Goal: Task Accomplishment & Management: Use online tool/utility

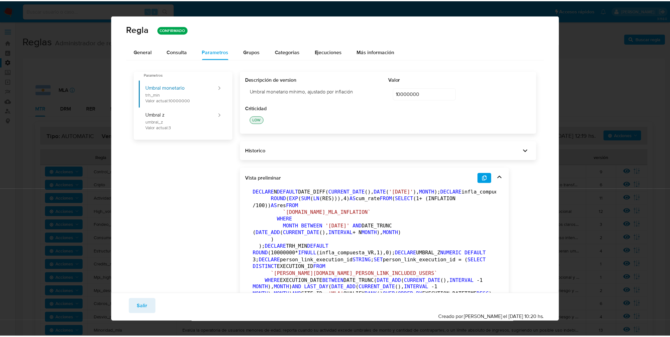
scroll to position [28, 0]
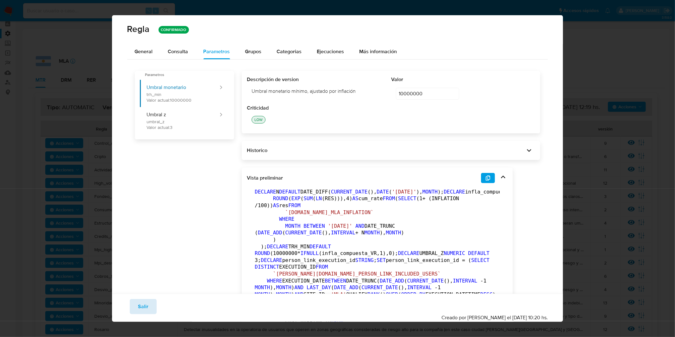
click at [148, 305] on button "Salir" at bounding box center [143, 306] width 27 height 15
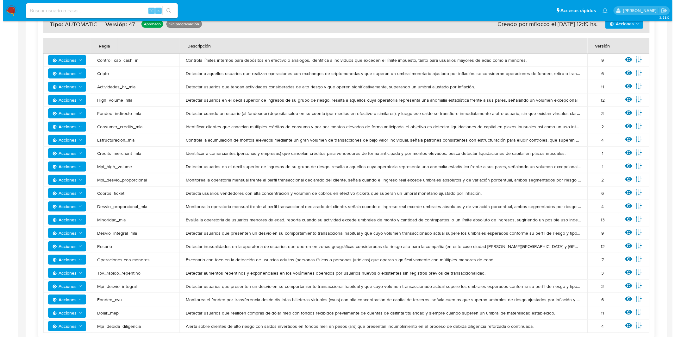
scroll to position [122, 0]
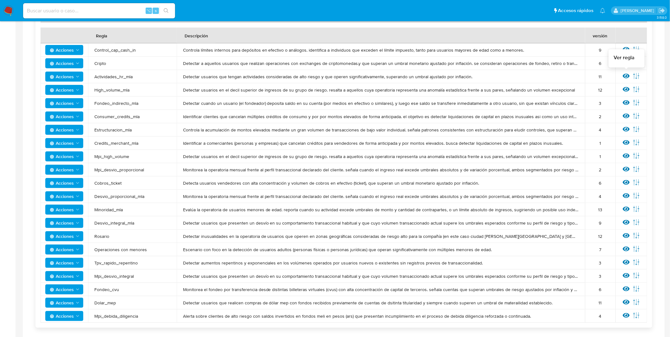
click at [626, 75] on icon at bounding box center [626, 76] width 7 height 5
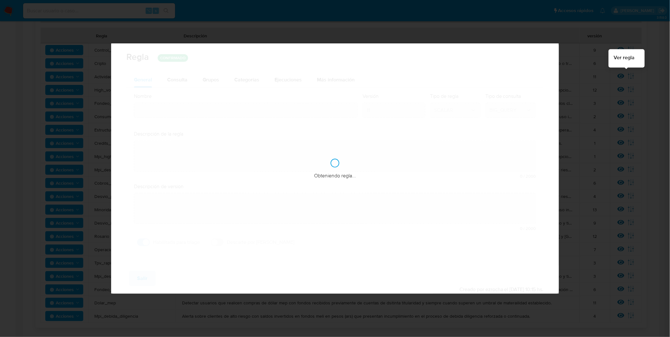
type input "Actividades_hr_mla"
type textarea "Detectar usuarios que tengan actividades consideradas de alto riesgo y que oper…"
type textarea "Puesta en produccion"
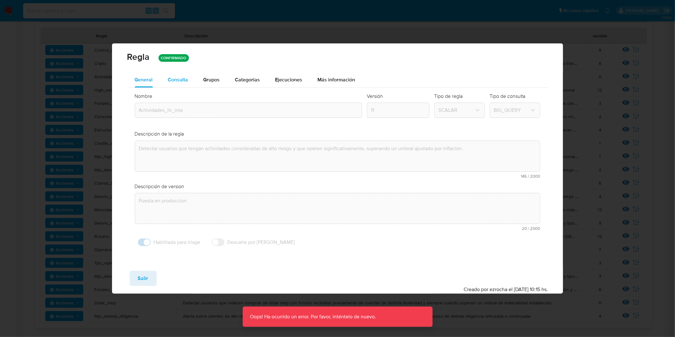
click at [183, 80] on span "Consulta" at bounding box center [178, 79] width 20 height 7
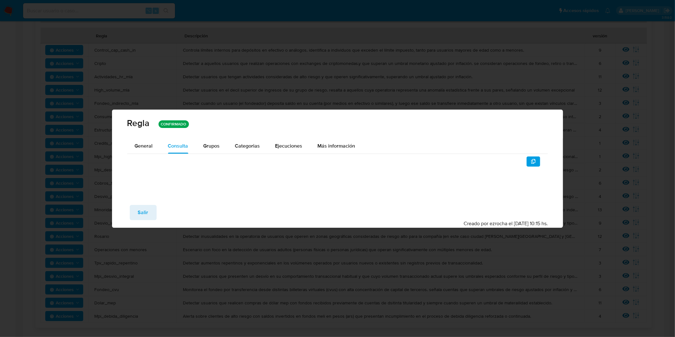
click at [432, 37] on div "Regla CONFIRMADO General Consulta Parametros Grupos Categorias Ejecuciones Más …" at bounding box center [337, 168] width 675 height 337
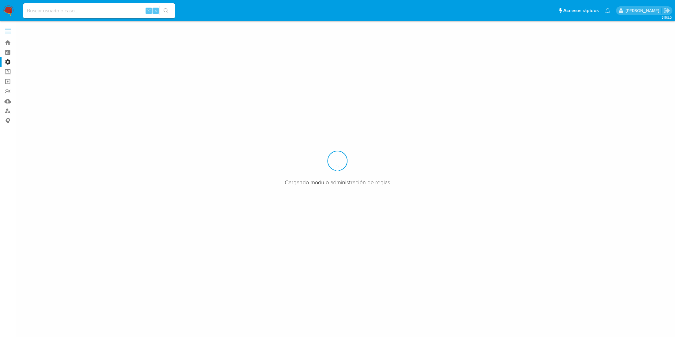
click at [4, 63] on label "Administración" at bounding box center [37, 62] width 75 height 10
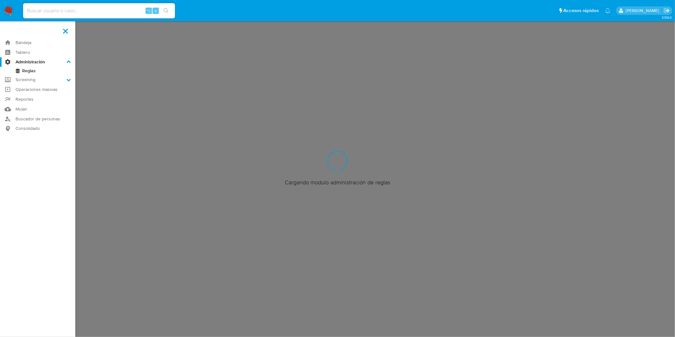
click at [0, 0] on input "Administración" at bounding box center [0, 0] width 0 height 0
click at [27, 72] on link "Reglas" at bounding box center [37, 71] width 75 height 8
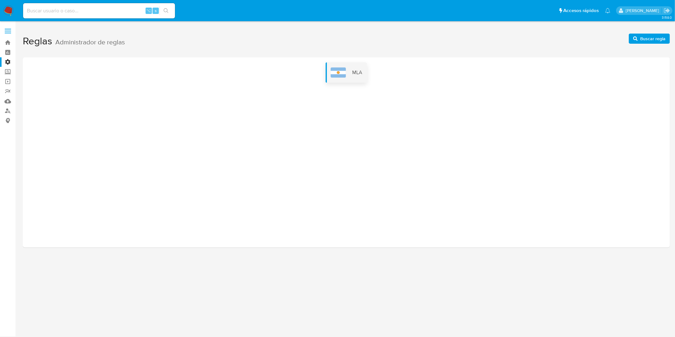
click at [346, 66] on div "MLA" at bounding box center [346, 72] width 41 height 20
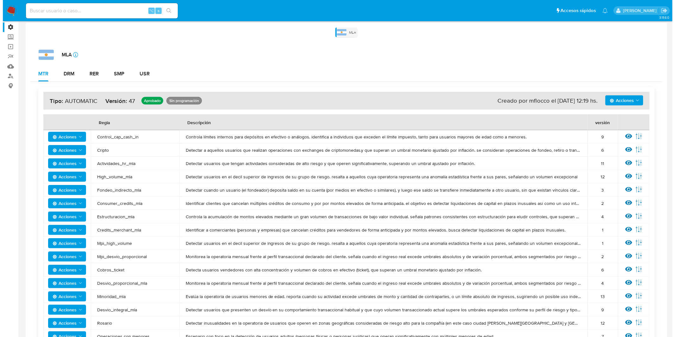
scroll to position [35, 0]
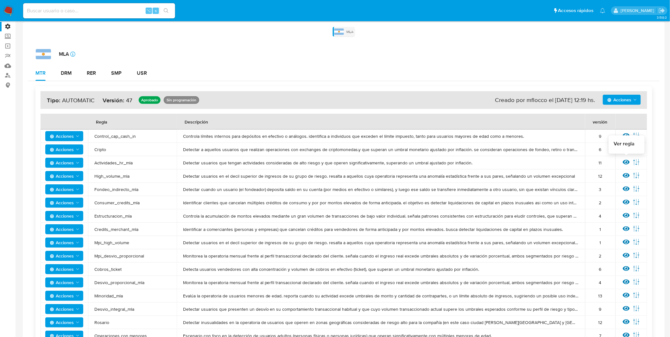
click at [627, 162] on icon at bounding box center [626, 162] width 7 height 7
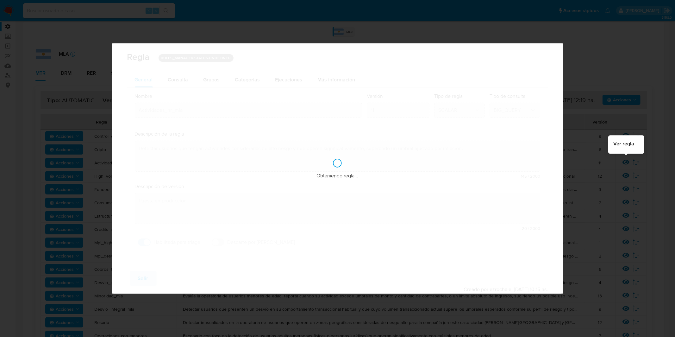
checkbox input "true"
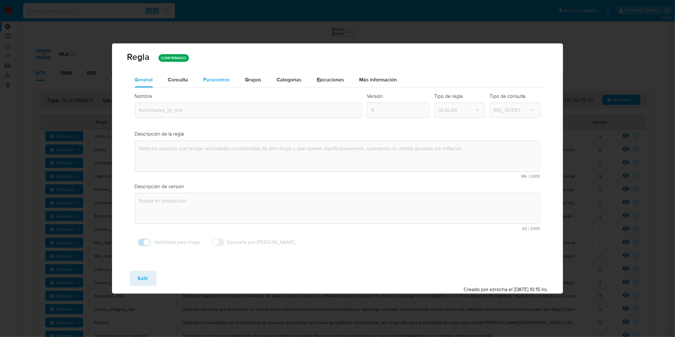
click at [215, 81] on span "Parametros" at bounding box center [217, 79] width 27 height 7
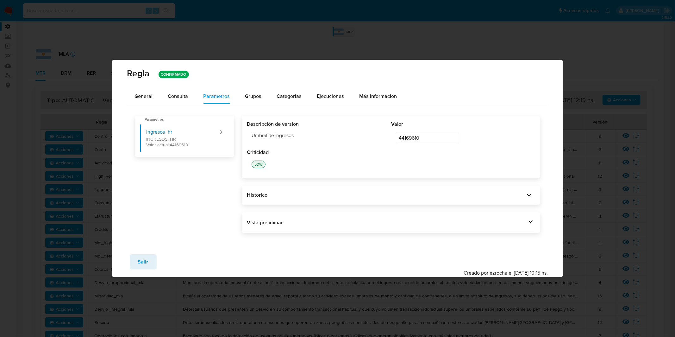
click at [428, 215] on div "Vista preliminar DECLARE UMBRAL_INGRESOS_HR NUMERIC DEFAULT 44169610 ; BEGIN DE…" at bounding box center [391, 222] width 298 height 21
click at [429, 220] on div "Vista preliminar" at bounding box center [386, 222] width 279 height 7
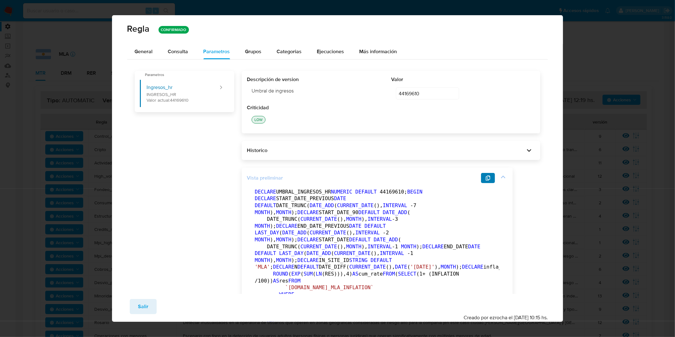
click at [486, 179] on icon "button" at bounding box center [488, 177] width 4 height 5
